Goal: Find specific page/section: Find specific page/section

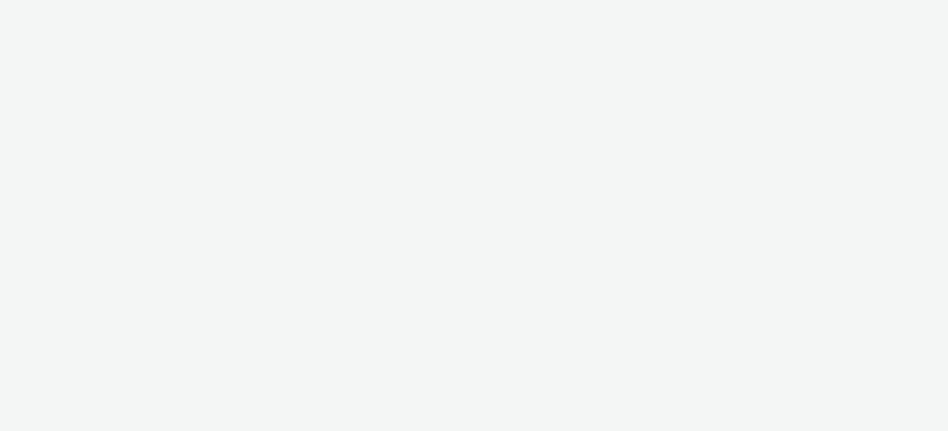
select select "ac009755-aa48-4799-8050-7a339a378eb8"
select select "71807724-10f7-4e4c-8b0a-169380968deb"
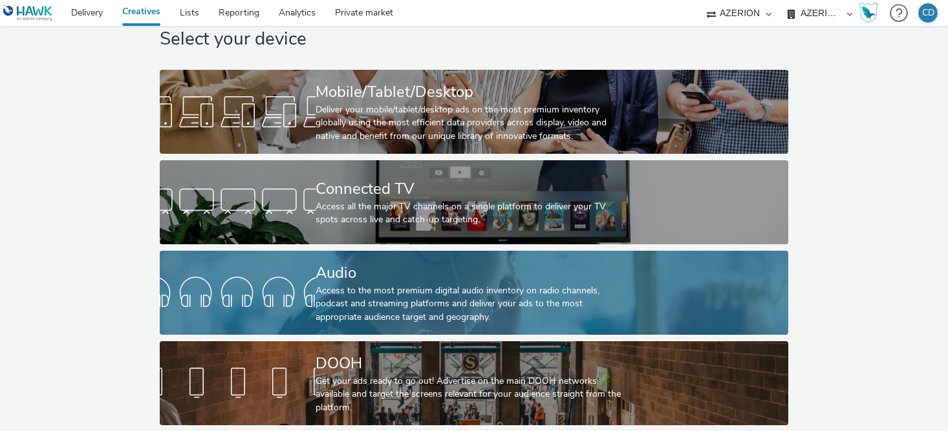
scroll to position [36, 0]
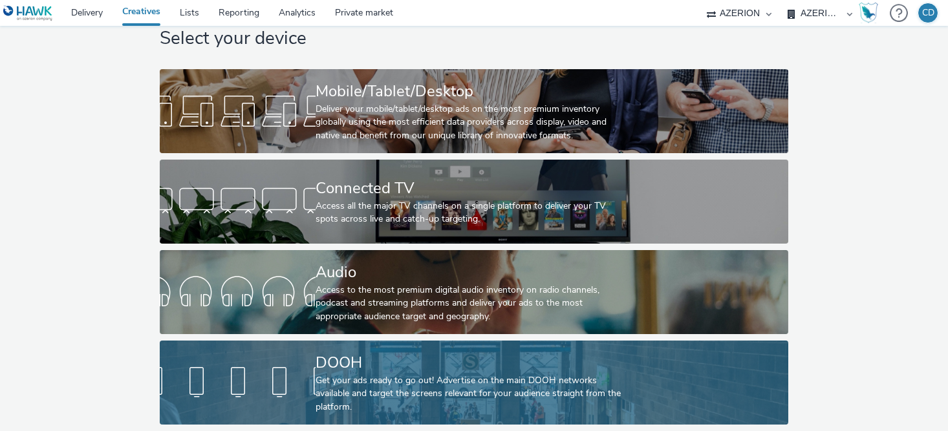
click at [482, 354] on div "DOOH" at bounding box center [471, 363] width 312 height 23
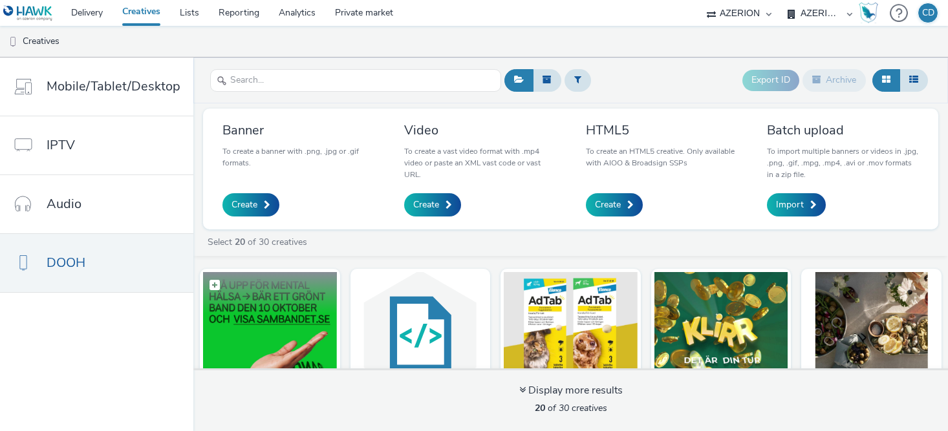
click at [299, 298] on figcaption at bounding box center [270, 292] width 134 height 41
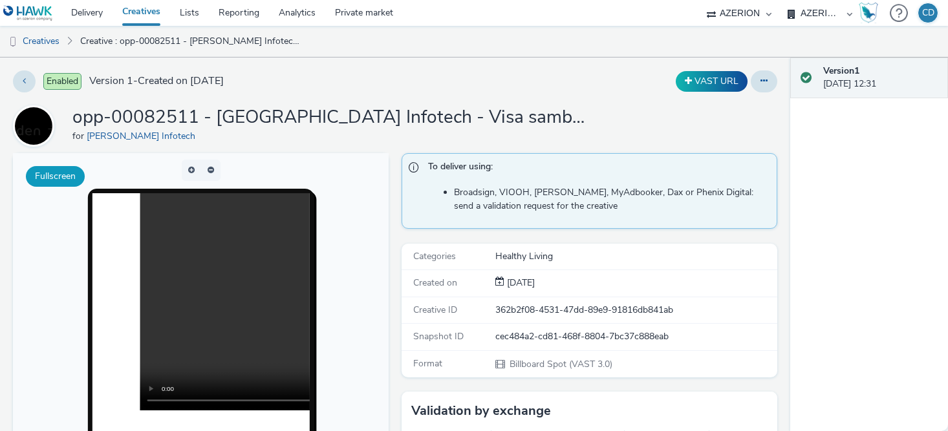
click at [52, 176] on button "Fullscreen" at bounding box center [55, 176] width 59 height 21
click at [183, 37] on link "Creative : opp-00082511 - [PERSON_NAME] Infotech - Visa sambandet DOOH -2025-10…" at bounding box center [192, 41] width 237 height 31
click at [280, 39] on link "Creative : opp-00082511 - [PERSON_NAME] Infotech - Visa sambandet DOOH -2025-10…" at bounding box center [192, 41] width 237 height 31
